Goal: Check status: Check status

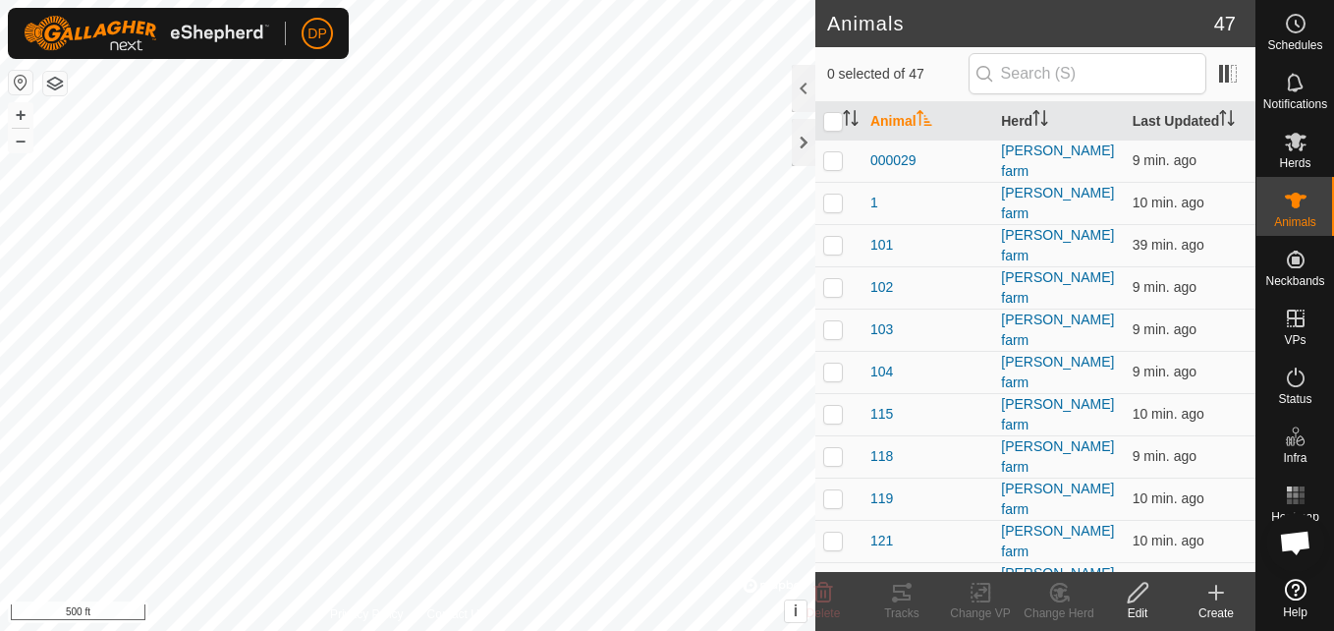
scroll to position [2045, 0]
click at [806, 137] on div at bounding box center [804, 142] width 24 height 47
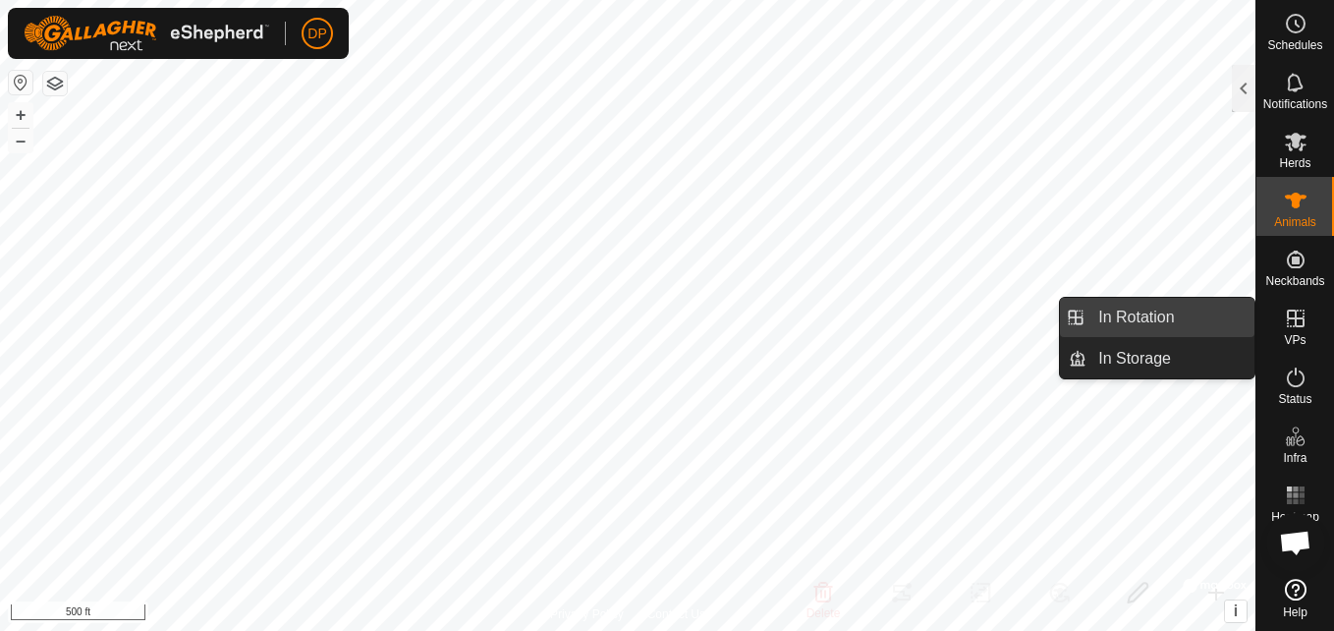
click at [1233, 317] on link "In Rotation" at bounding box center [1171, 317] width 168 height 39
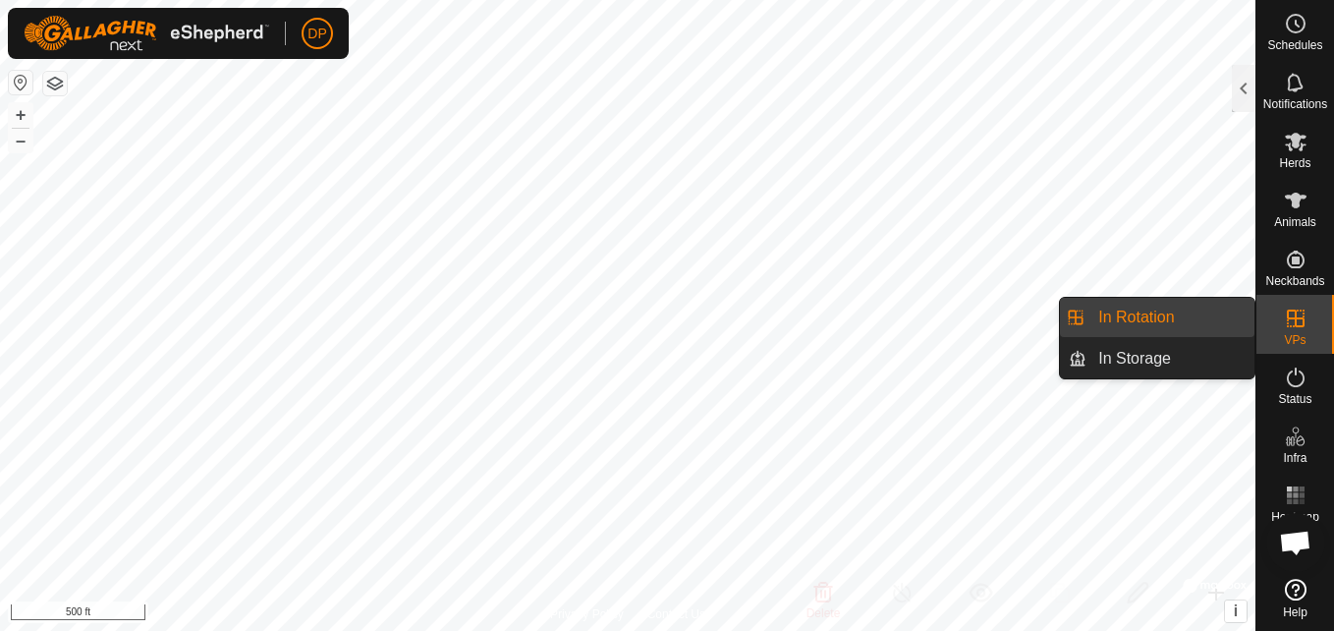
click at [1182, 315] on link "In Rotation" at bounding box center [1171, 317] width 168 height 39
click at [1115, 317] on link "In Rotation" at bounding box center [1171, 317] width 168 height 39
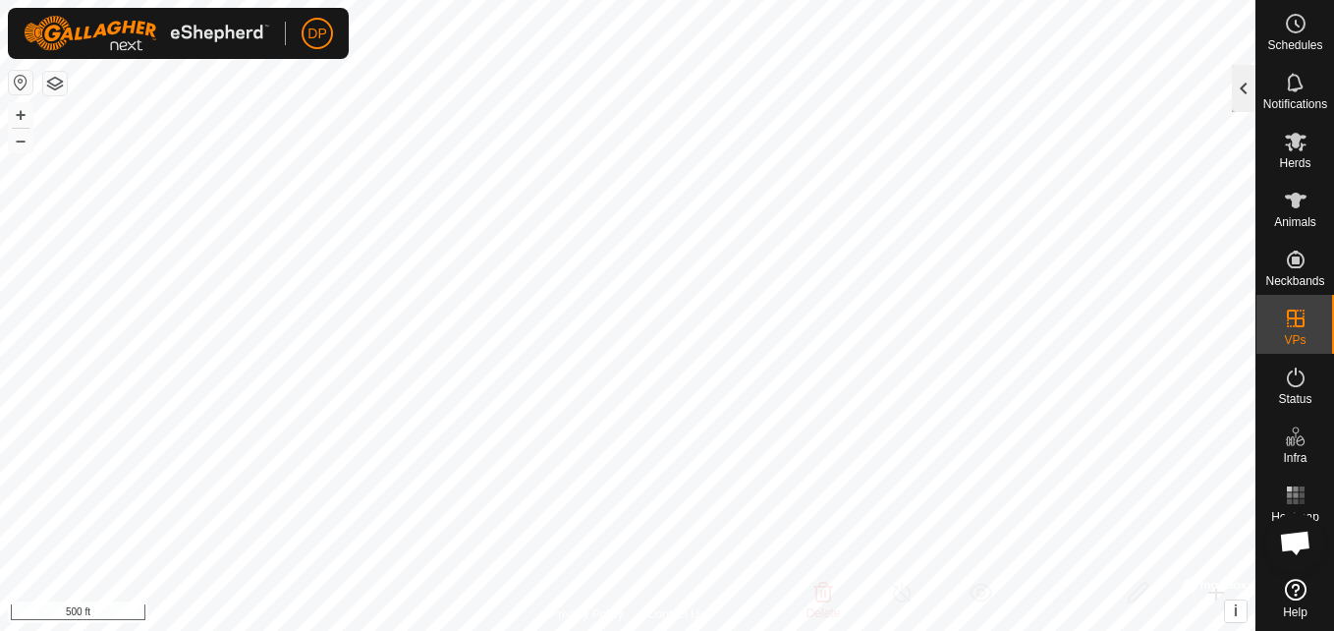
click at [1237, 80] on div at bounding box center [1244, 88] width 24 height 47
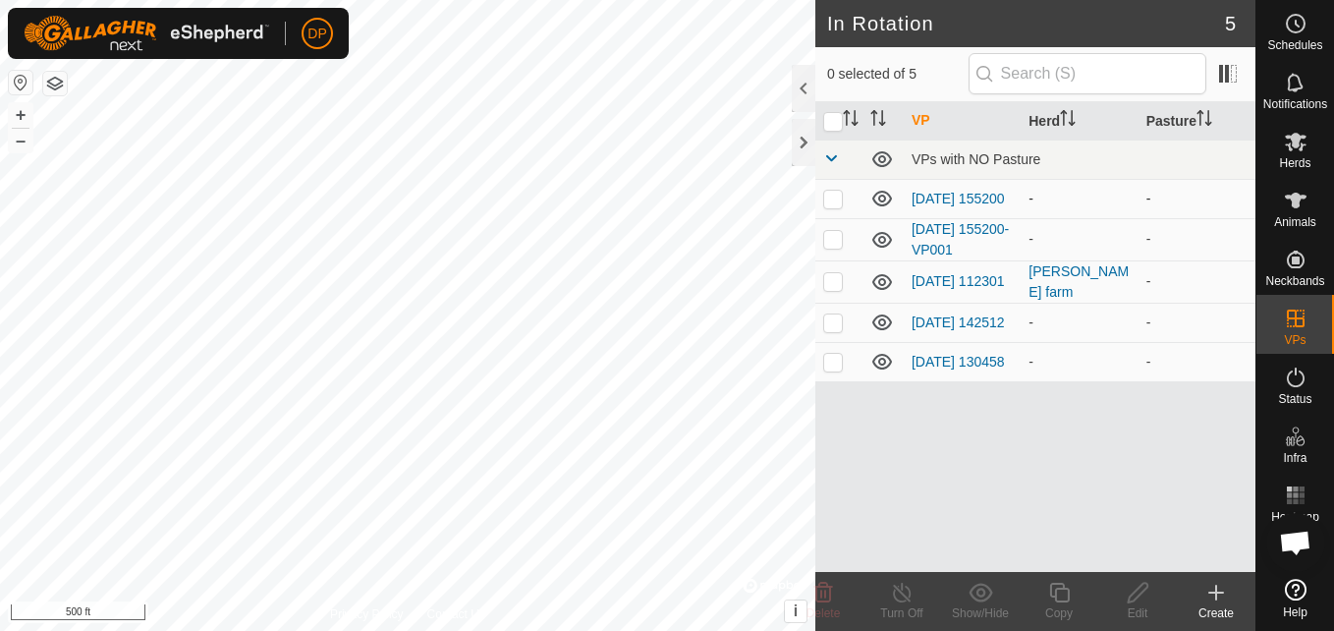
click at [878, 195] on icon at bounding box center [882, 199] width 20 height 16
click at [880, 235] on icon at bounding box center [882, 240] width 20 height 16
click at [878, 323] on icon at bounding box center [882, 322] width 24 height 24
click at [877, 368] on icon at bounding box center [882, 362] width 24 height 24
